Goal: Task Accomplishment & Management: Use online tool/utility

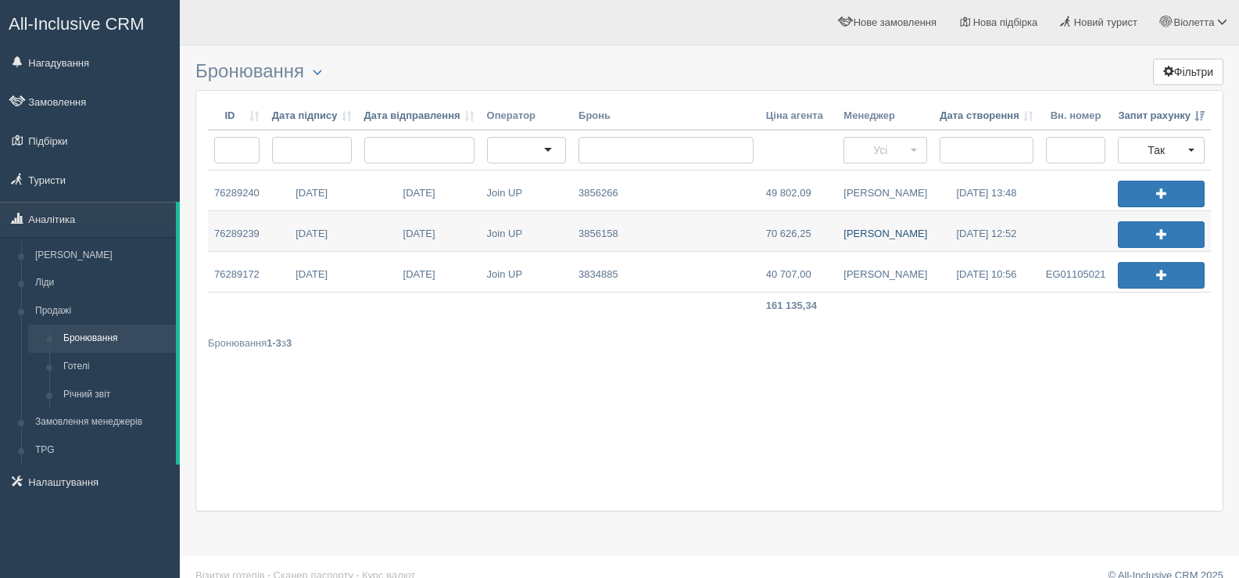
click at [888, 231] on link "[PERSON_NAME]" at bounding box center [885, 231] width 96 height 40
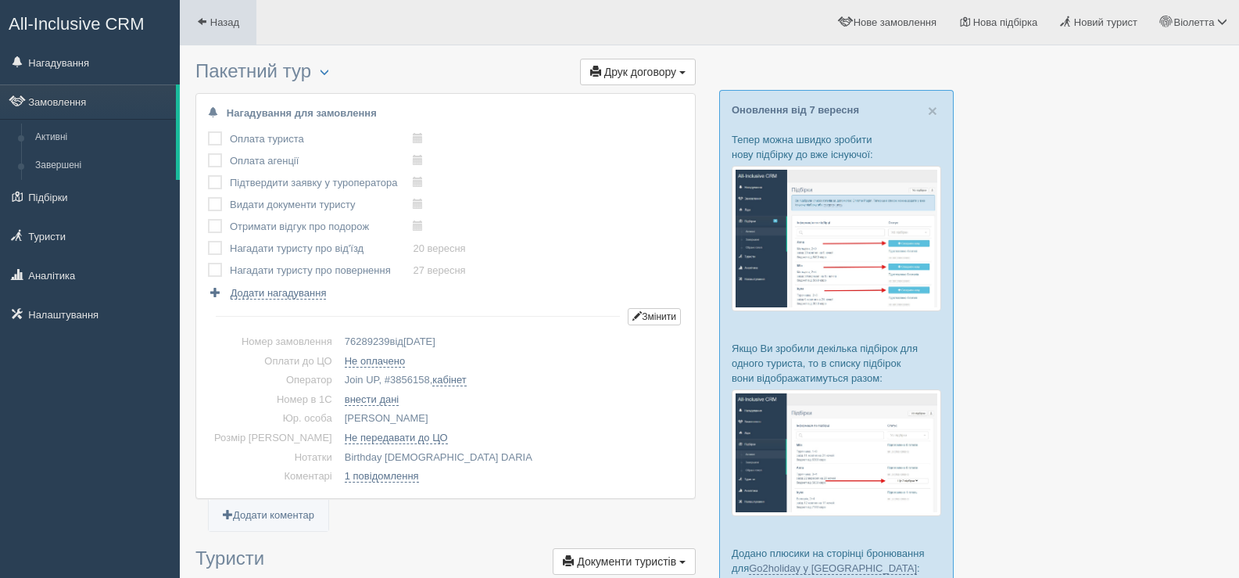
click at [202, 21] on span at bounding box center [202, 21] width 10 height 10
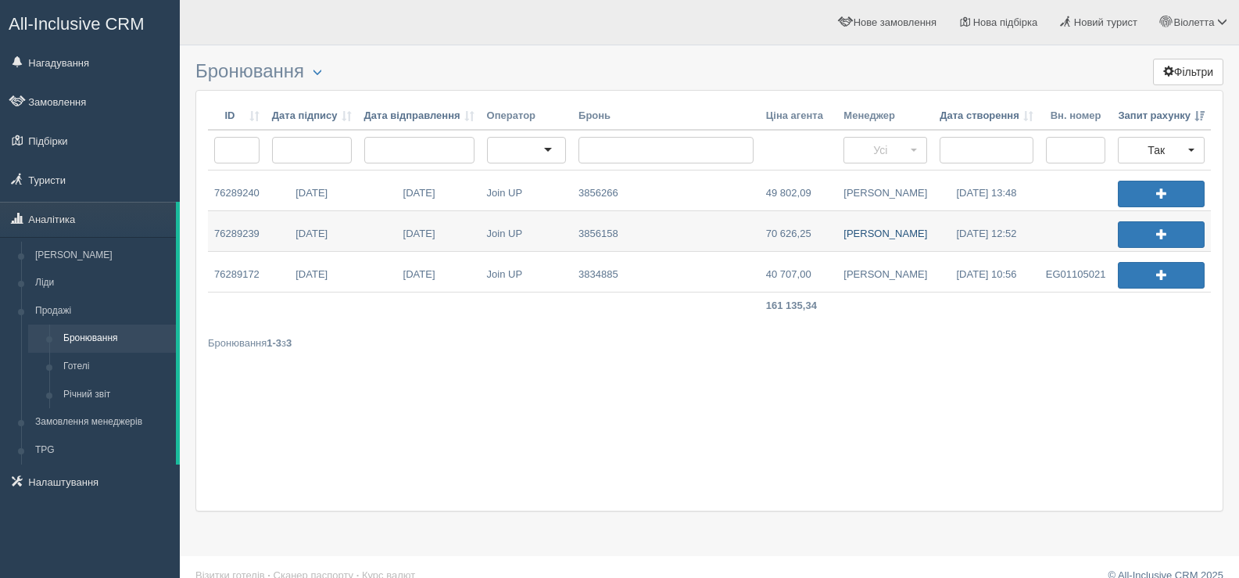
click at [875, 232] on link "Валентина К." at bounding box center [885, 231] width 96 height 40
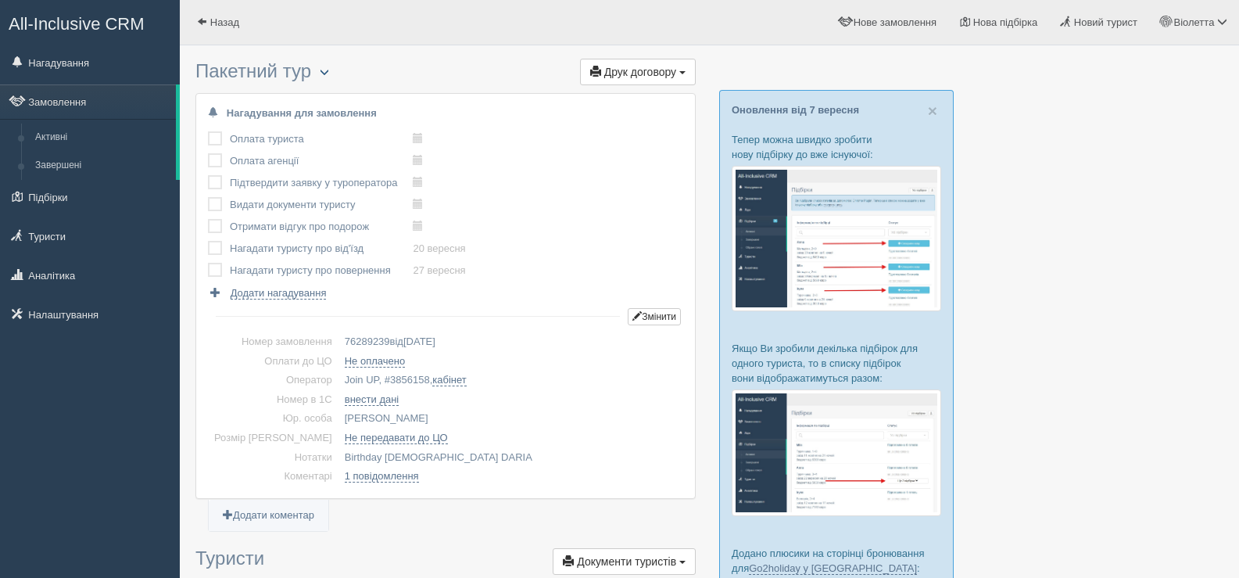
click at [329, 72] on span "button" at bounding box center [324, 71] width 9 height 9
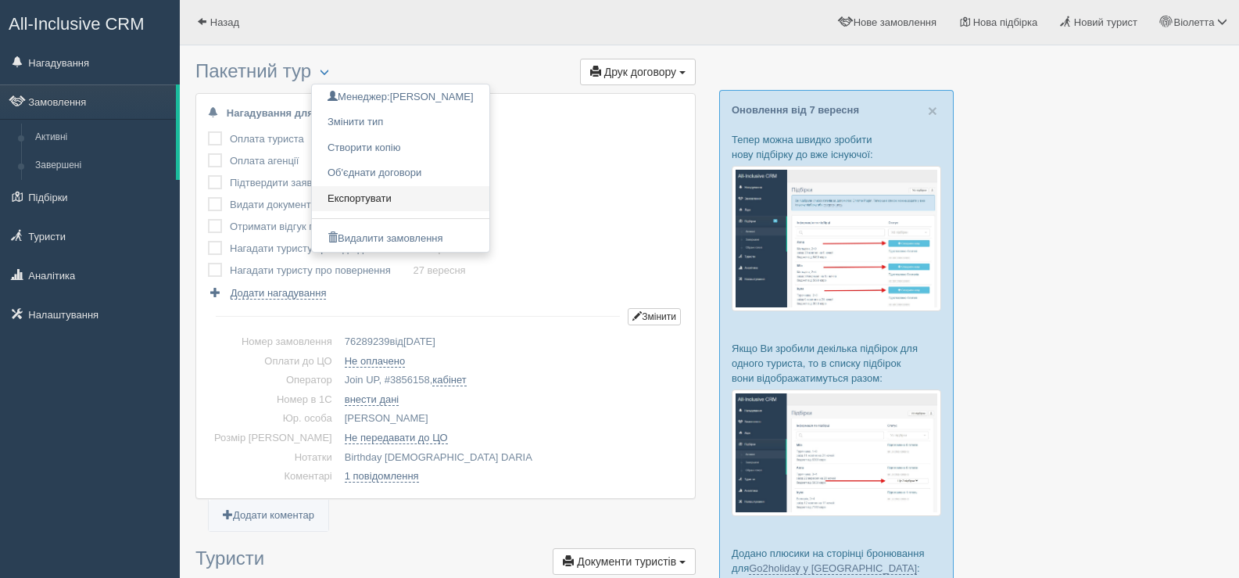
click at [373, 196] on link "Експортувати" at bounding box center [400, 199] width 177 height 26
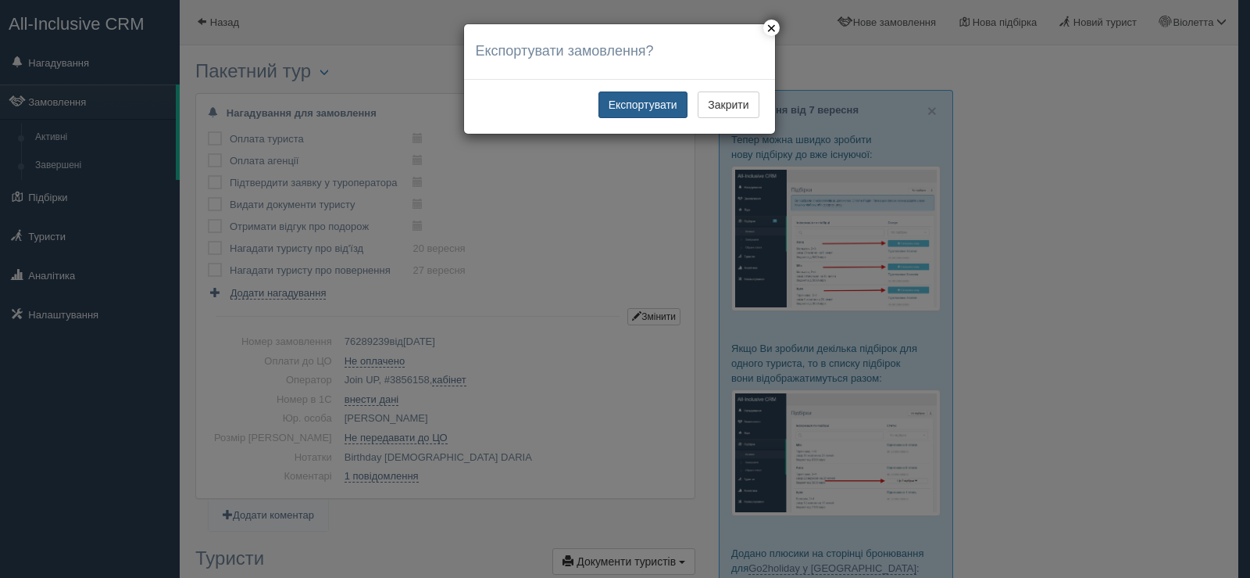
click at [634, 104] on button "Експортувати" at bounding box center [643, 104] width 89 height 27
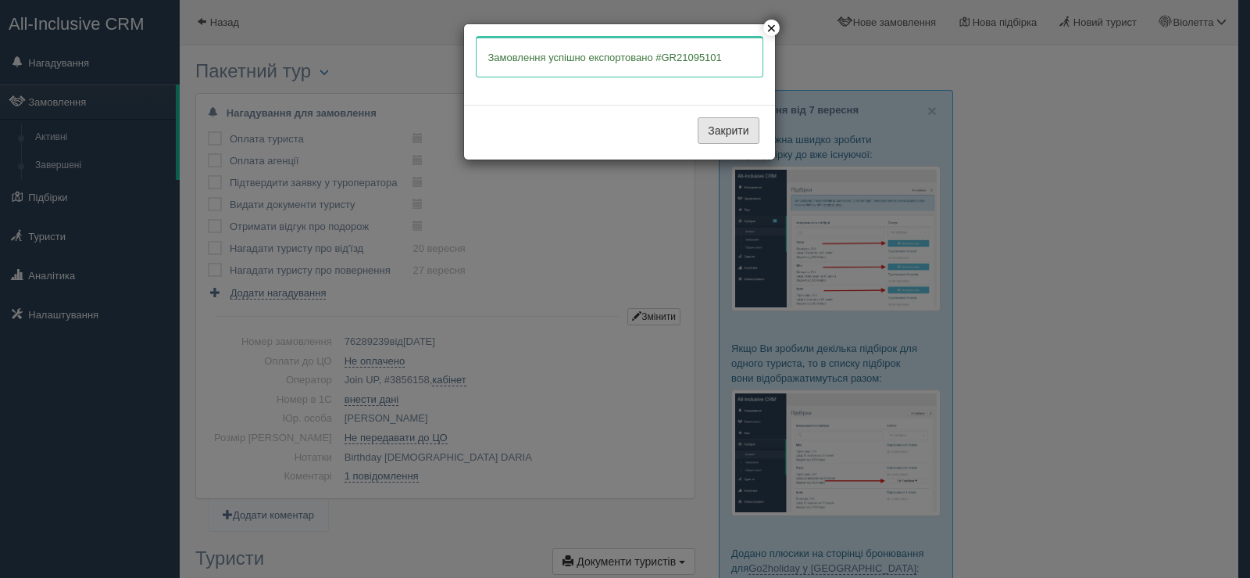
click at [717, 133] on button "Закрити" at bounding box center [728, 130] width 61 height 27
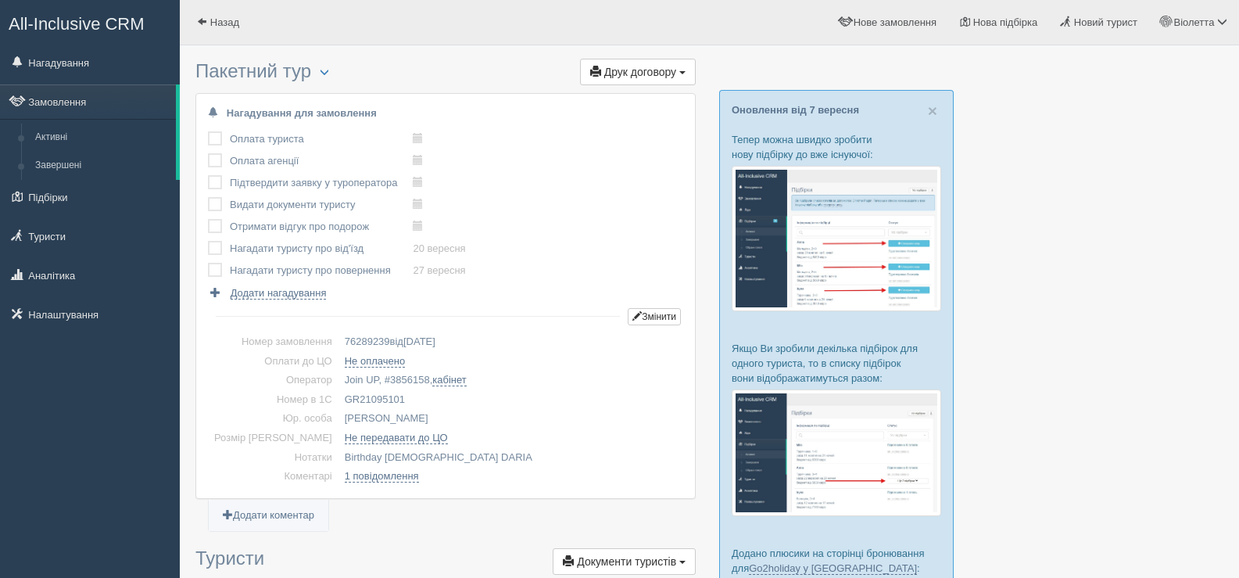
drag, startPoint x: 384, startPoint y: 392, endPoint x: 358, endPoint y: 391, distance: 26.6
click at [358, 391] on td "GR21095101" at bounding box center [510, 400] width 345 height 20
drag, startPoint x: 317, startPoint y: 395, endPoint x: 382, endPoint y: 402, distance: 66.1
click at [382, 402] on td "GR21095101" at bounding box center [510, 400] width 345 height 20
copy td "GR21095101"
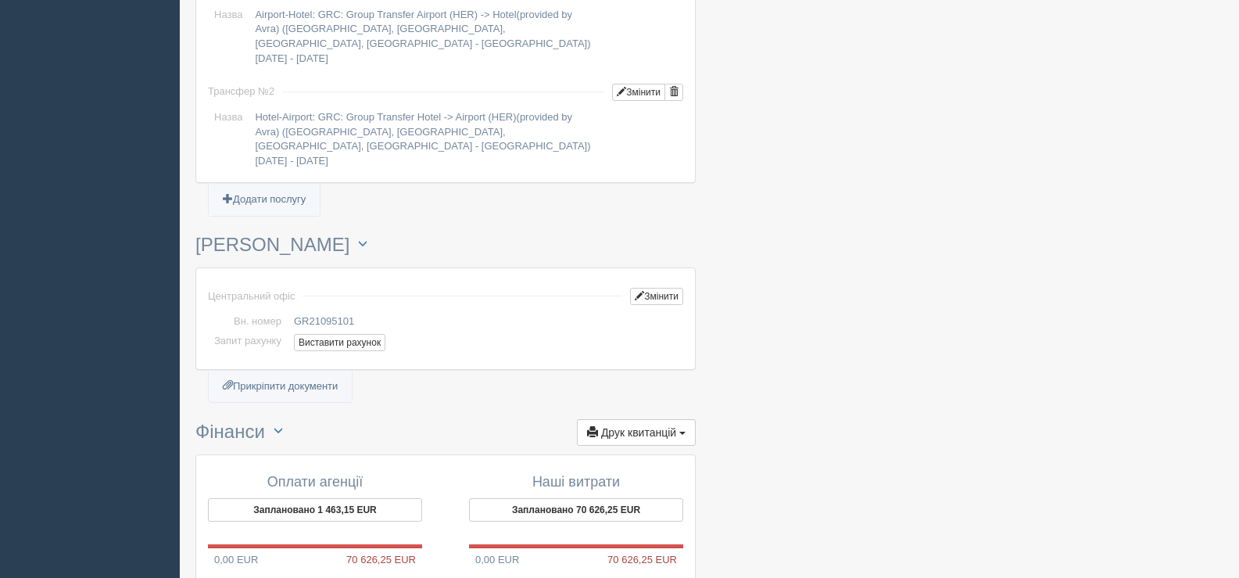
scroll to position [1485, 0]
click at [335, 333] on button "Виставити рахунок" at bounding box center [339, 341] width 91 height 17
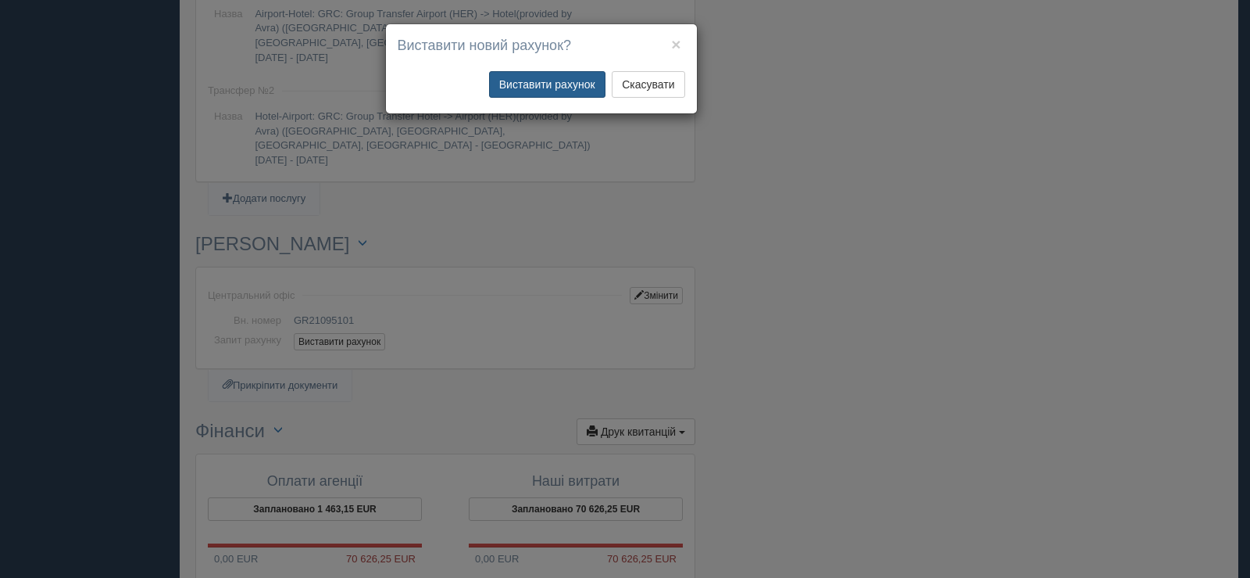
click at [568, 78] on button "Виставити рахунок" at bounding box center [547, 84] width 116 height 27
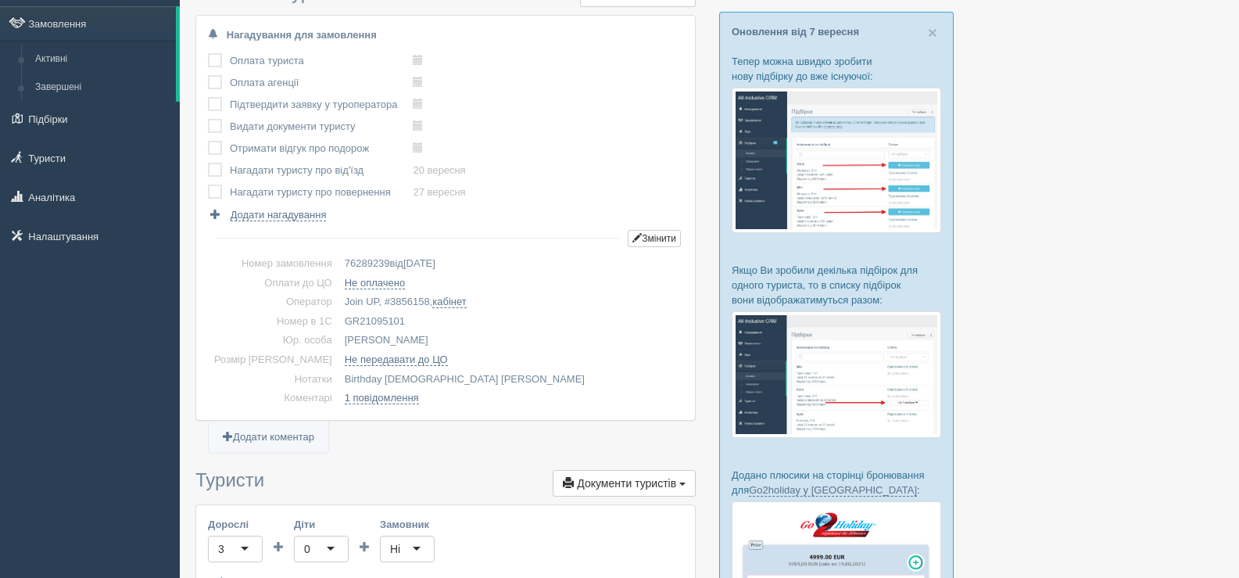
scroll to position [0, 0]
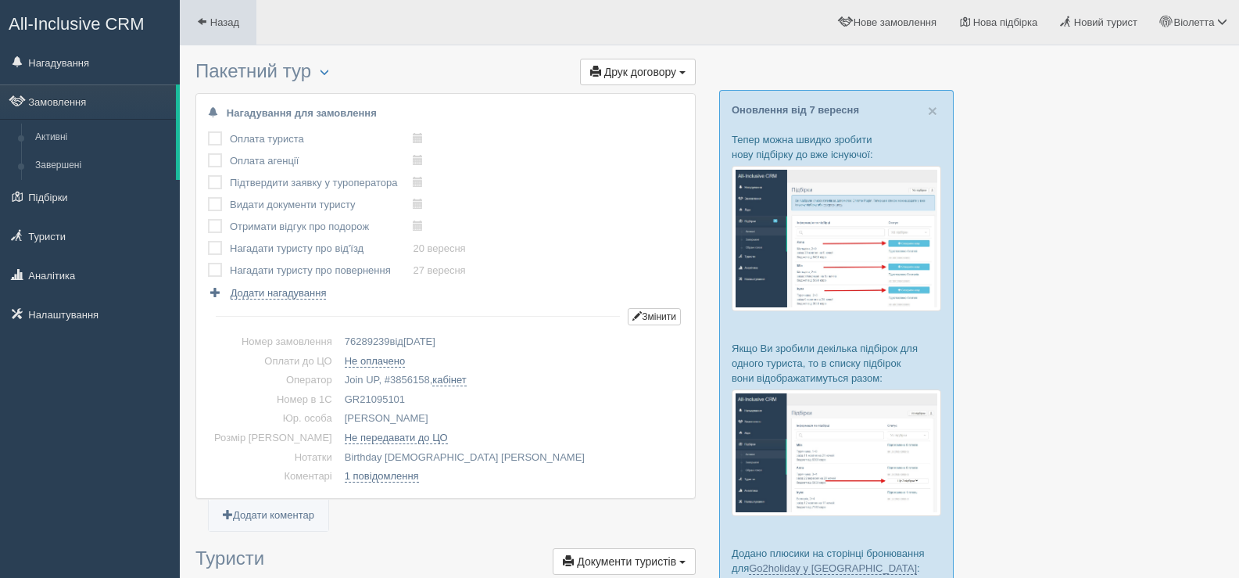
click at [206, 18] on span at bounding box center [202, 21] width 10 height 10
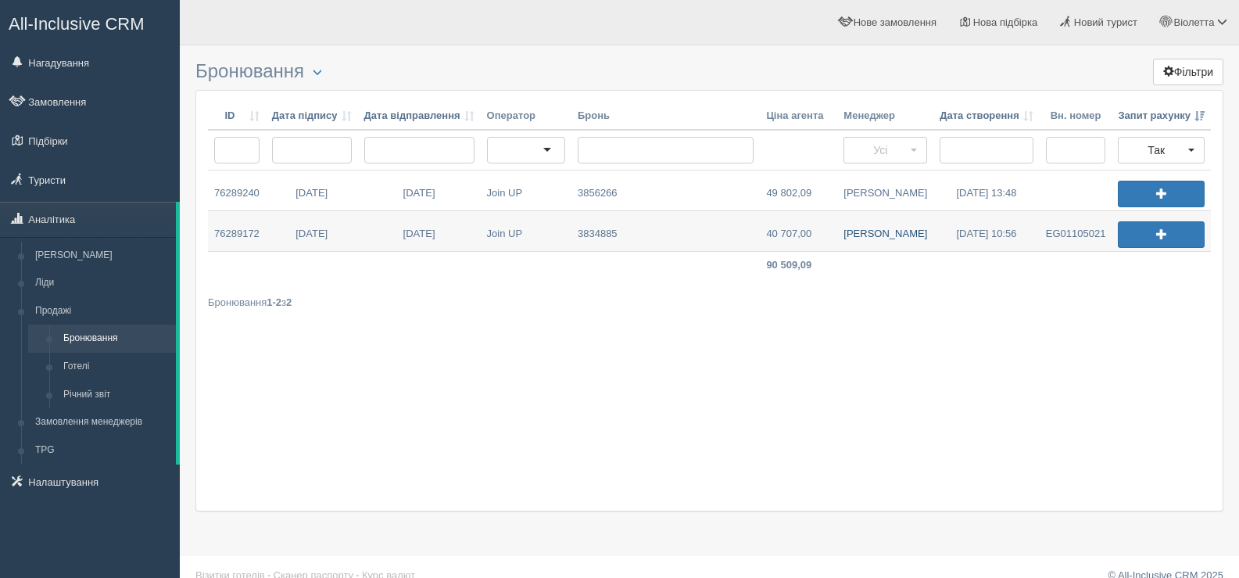
click at [885, 234] on link "[PERSON_NAME]" at bounding box center [885, 231] width 96 height 40
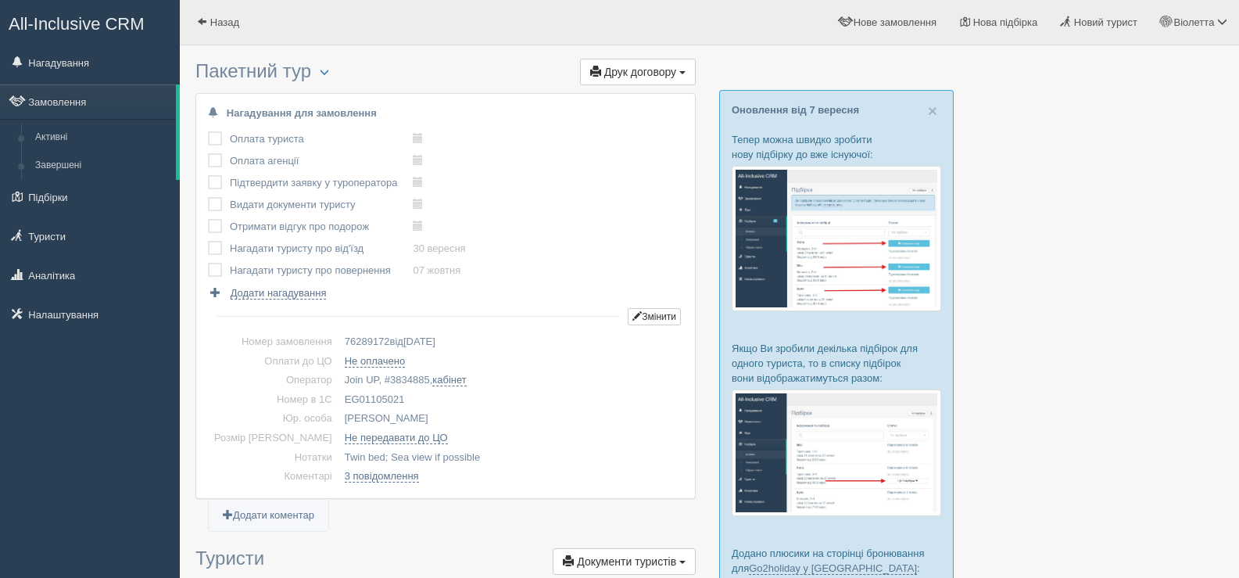
drag, startPoint x: 374, startPoint y: 397, endPoint x: 319, endPoint y: 396, distance: 55.5
click at [338, 396] on td "EG01105021" at bounding box center [510, 400] width 345 height 20
copy td "EG01105021"
